Goal: Task Accomplishment & Management: Manage account settings

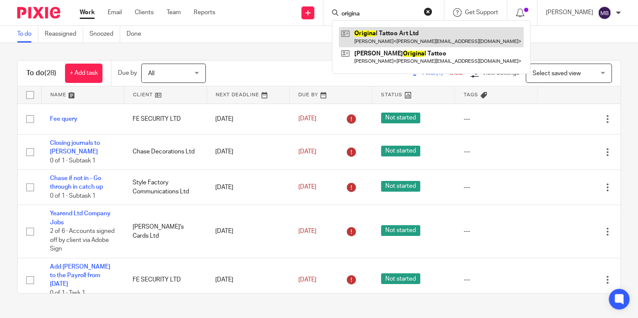
type input "origina"
click at [372, 37] on link at bounding box center [431, 37] width 185 height 20
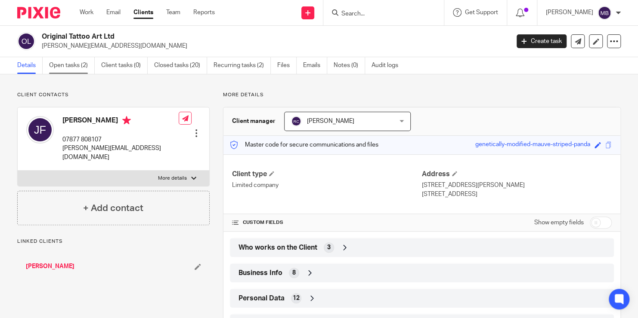
click at [70, 69] on link "Open tasks (2)" at bounding box center [72, 65] width 46 height 17
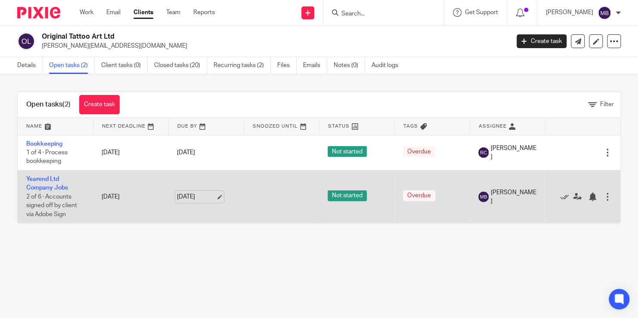
click at [187, 199] on link "[DATE]" at bounding box center [196, 197] width 39 height 9
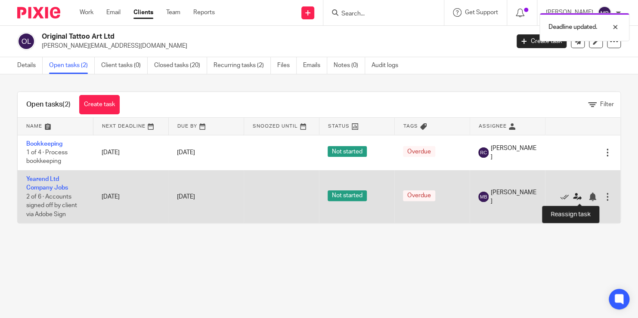
click at [577, 196] on icon at bounding box center [577, 197] width 9 height 9
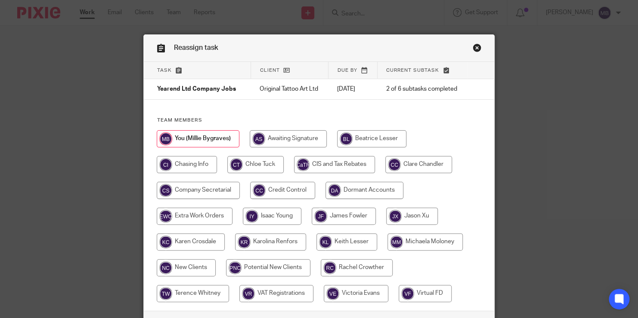
click at [345, 244] on input "radio" at bounding box center [346, 242] width 61 height 17
radio input "true"
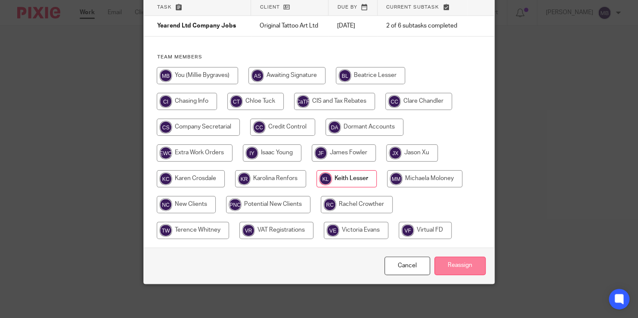
click at [464, 272] on input "Reassign" at bounding box center [459, 266] width 51 height 19
